Goal: Information Seeking & Learning: Understand process/instructions

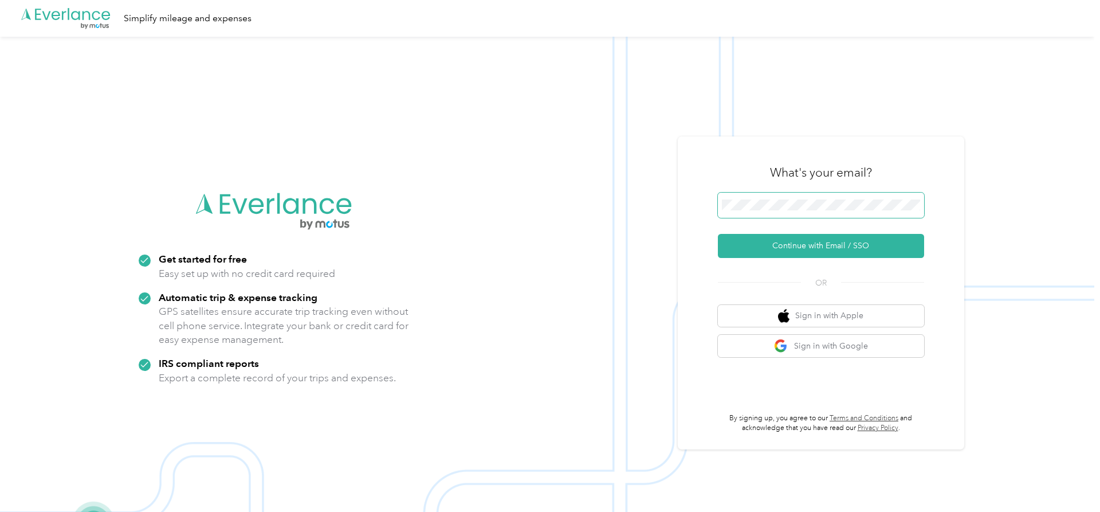
click at [813, 199] on span at bounding box center [821, 205] width 206 height 25
click at [798, 241] on button "Continue with Email / SSO" at bounding box center [821, 246] width 206 height 24
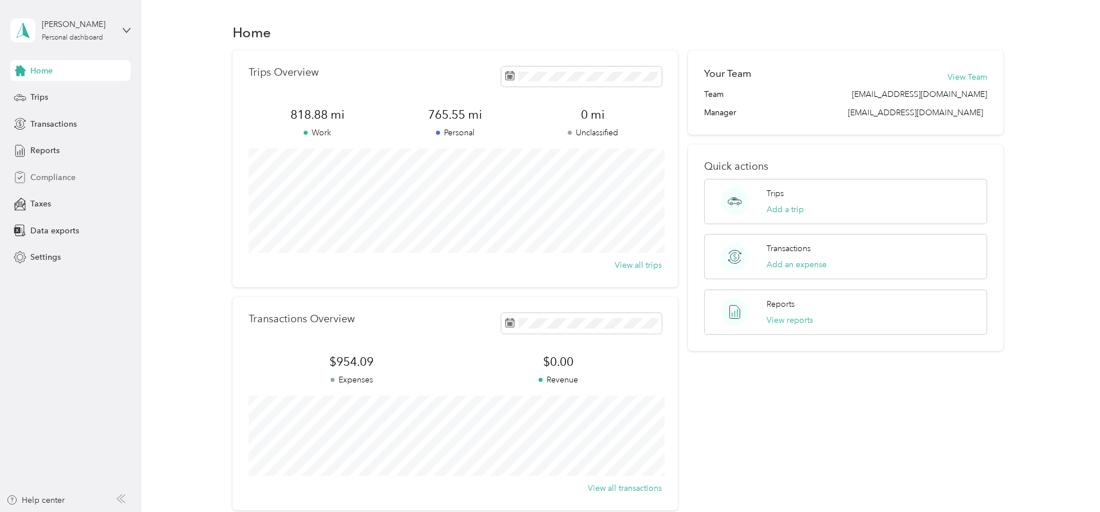
click at [69, 170] on div "Compliance" at bounding box center [70, 177] width 120 height 21
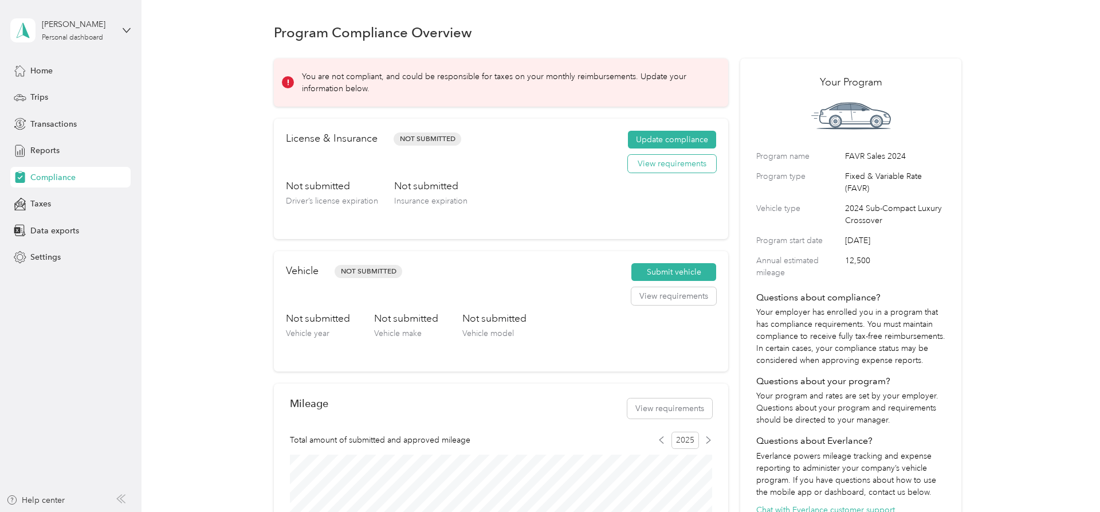
click at [652, 163] on button "View requirements" at bounding box center [672, 164] width 88 height 18
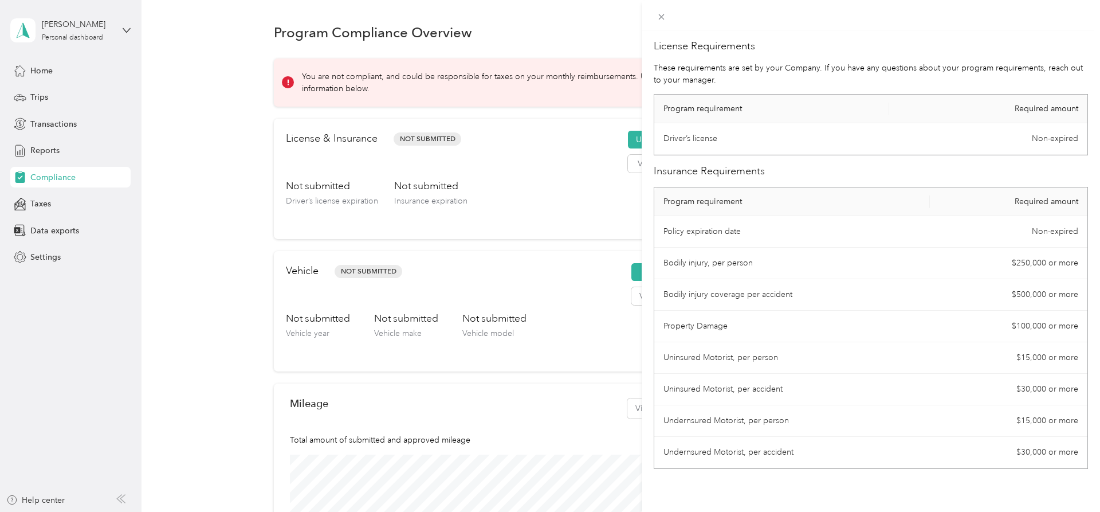
click at [980, 30] on div at bounding box center [871, 15] width 458 height 30
